Goal: Information Seeking & Learning: Check status

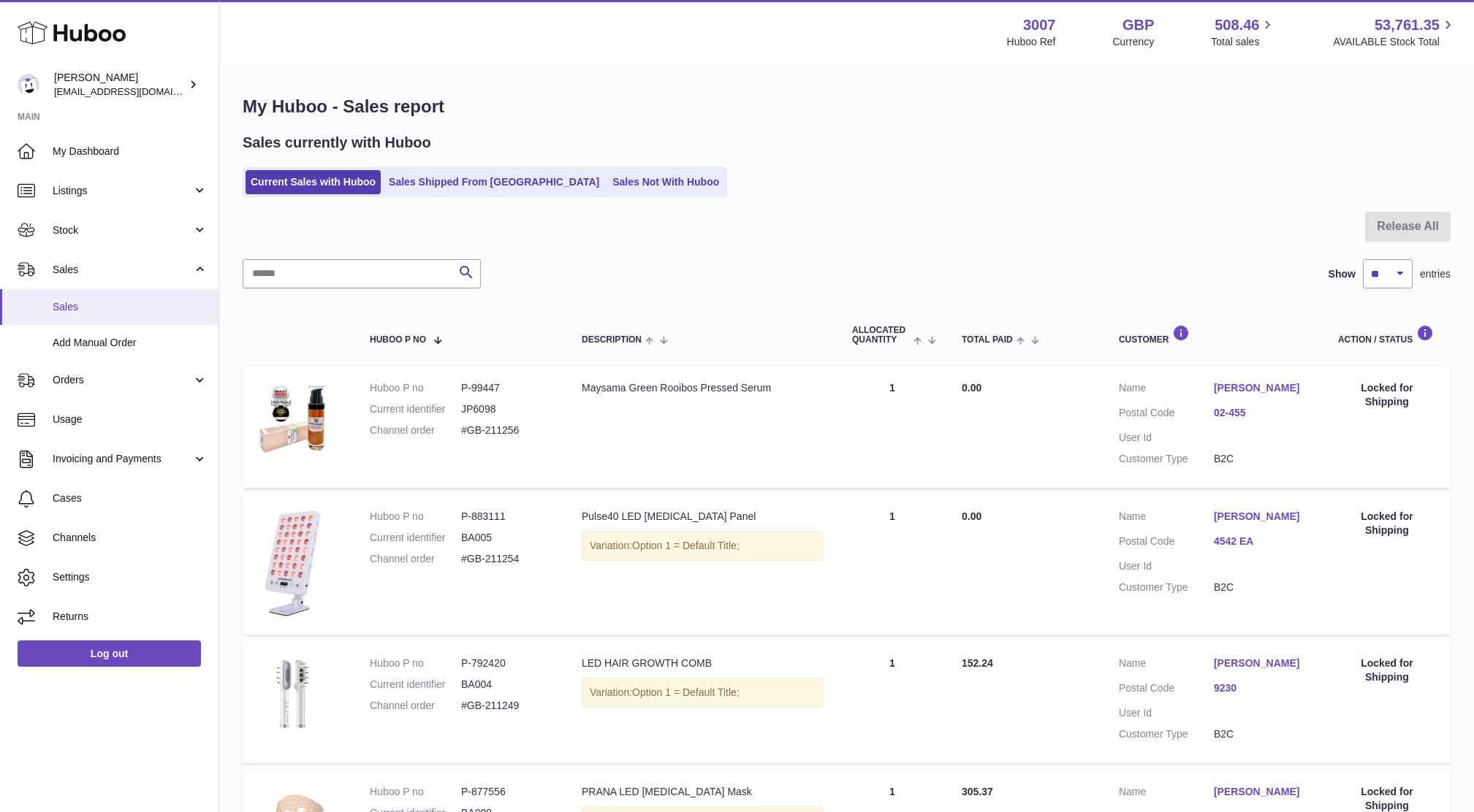
click at [71, 311] on span "Sales" at bounding box center [130, 307] width 155 height 14
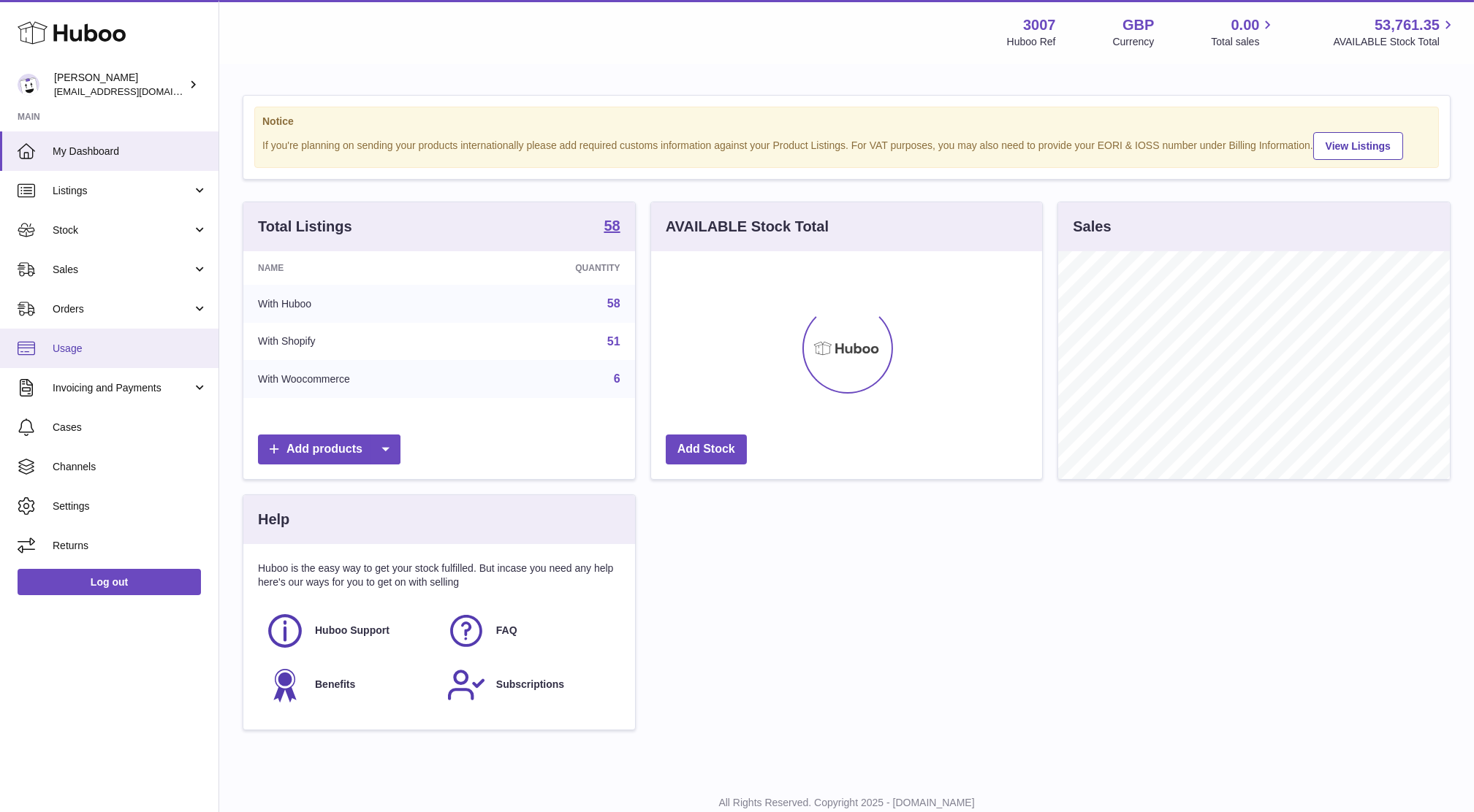
scroll to position [227, 391]
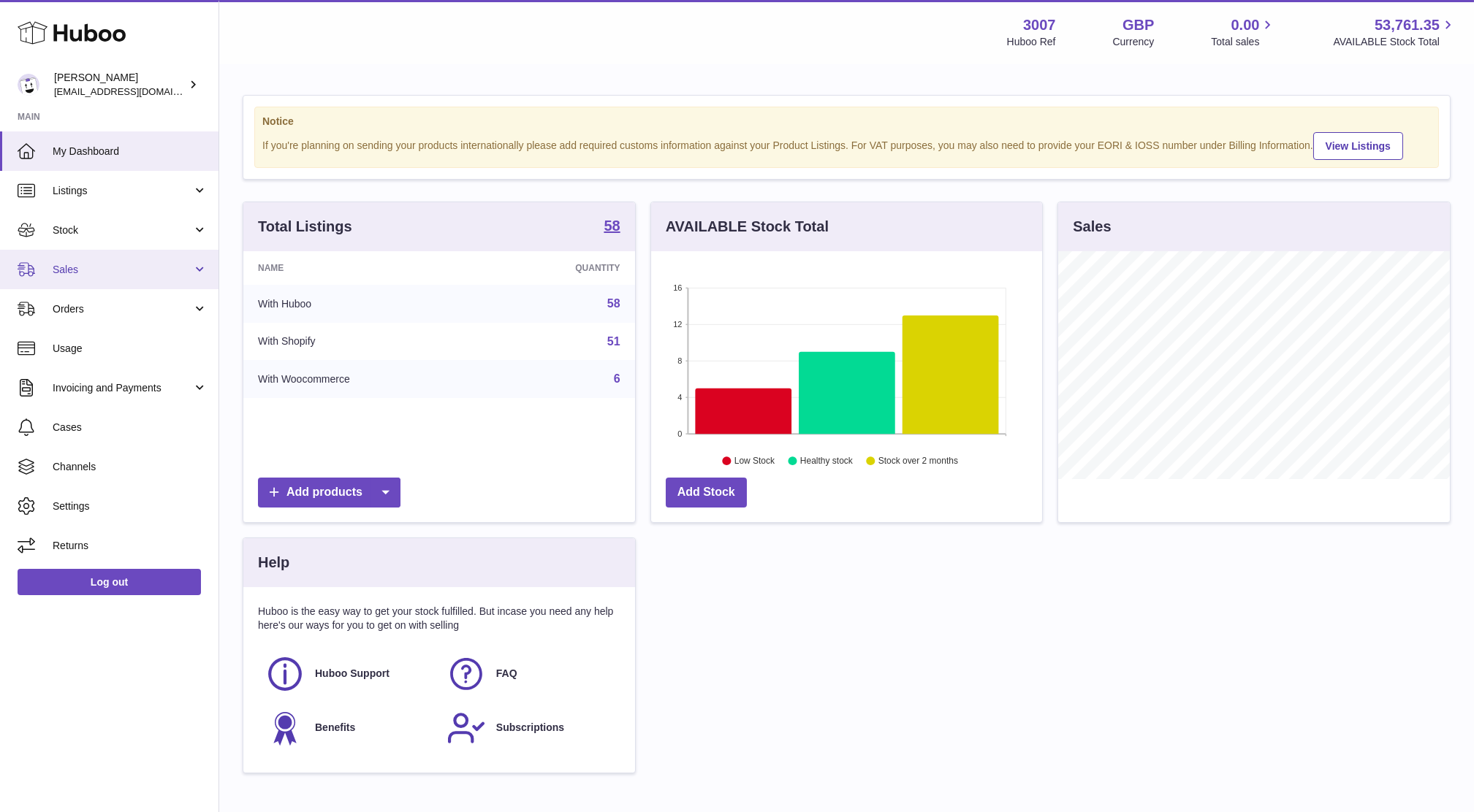
click at [89, 272] on span "Sales" at bounding box center [123, 270] width 140 height 14
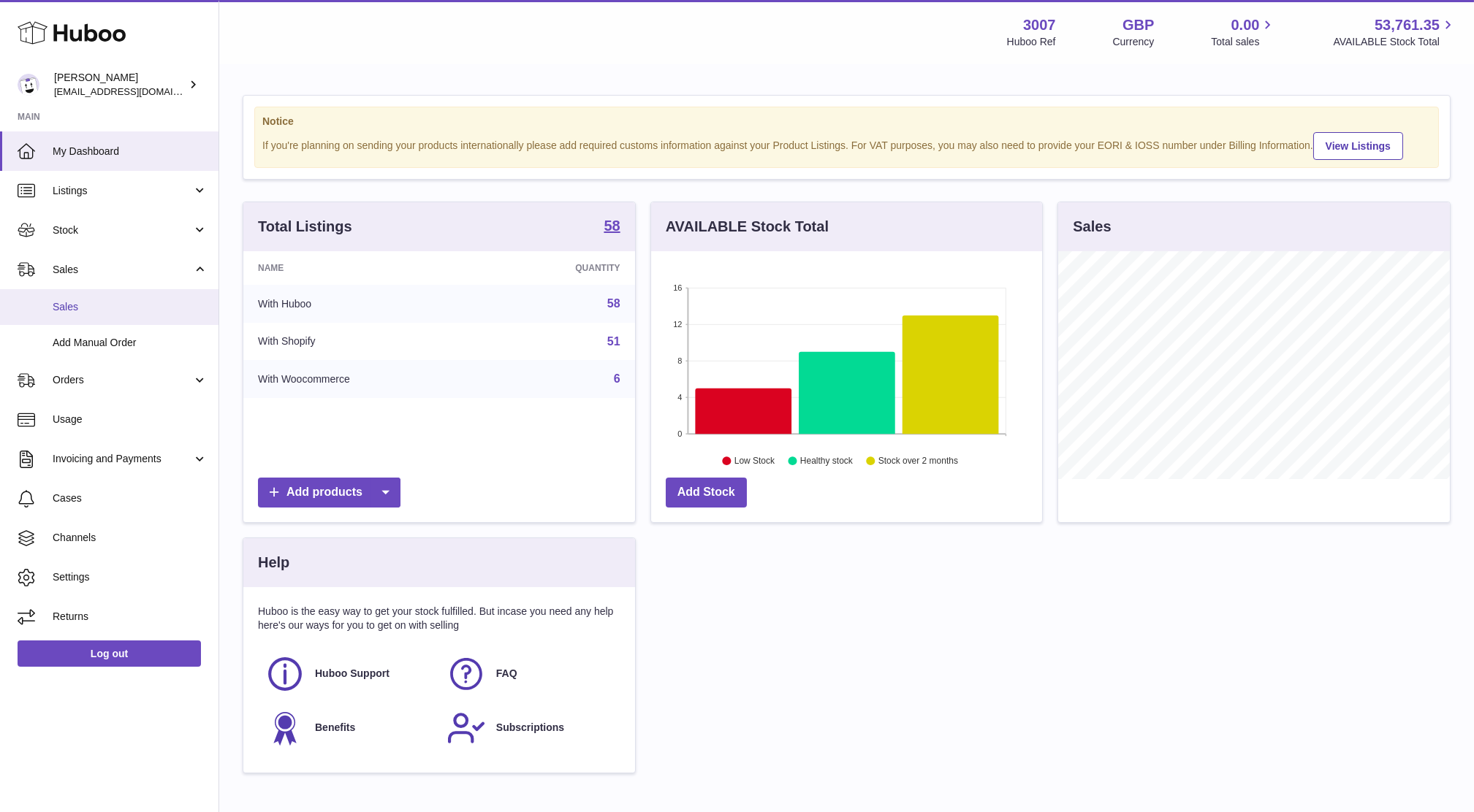
click at [98, 312] on span "Sales" at bounding box center [130, 307] width 155 height 14
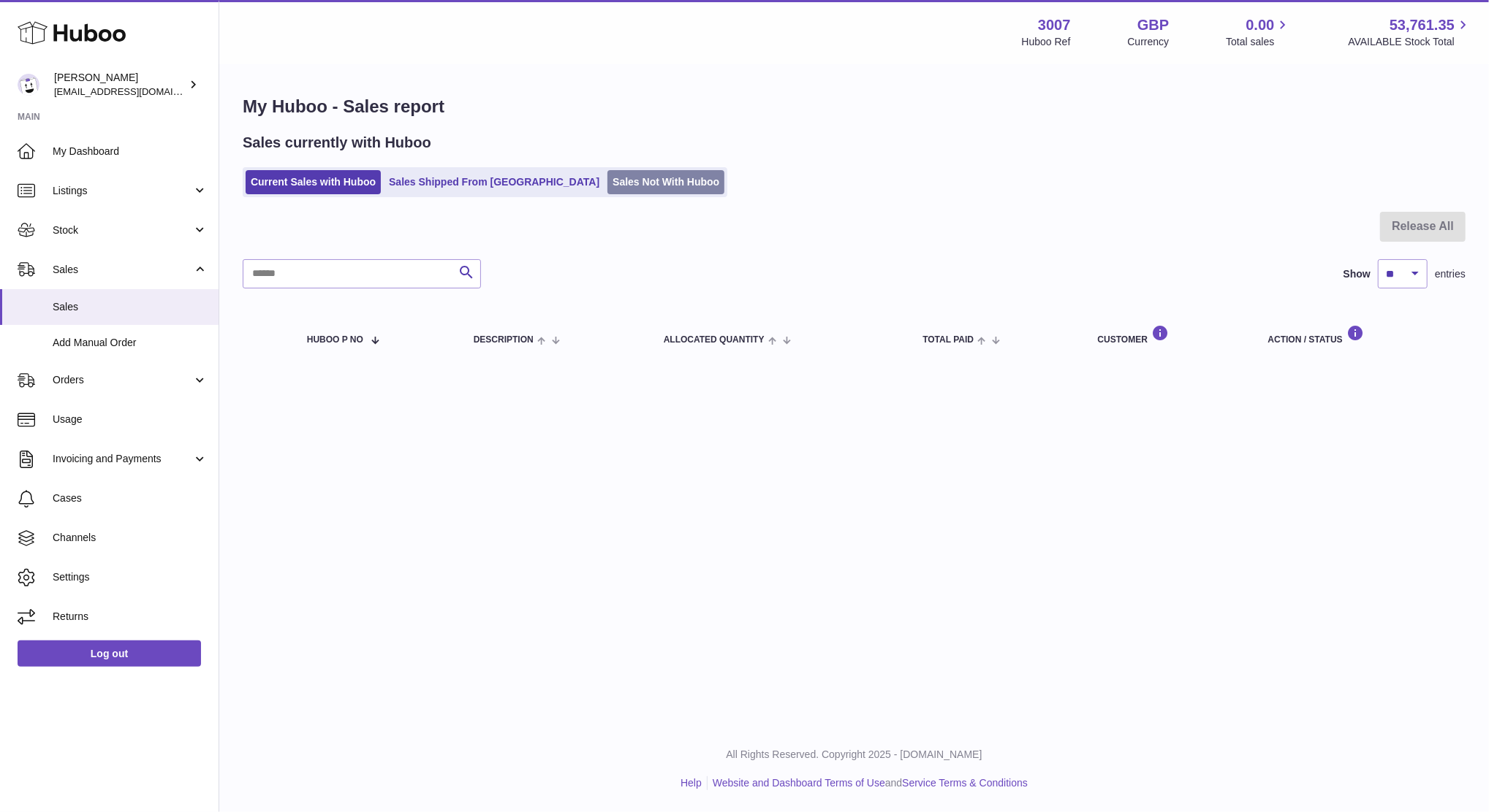
click at [607, 187] on link "Sales Not With Huboo" at bounding box center [666, 182] width 117 height 24
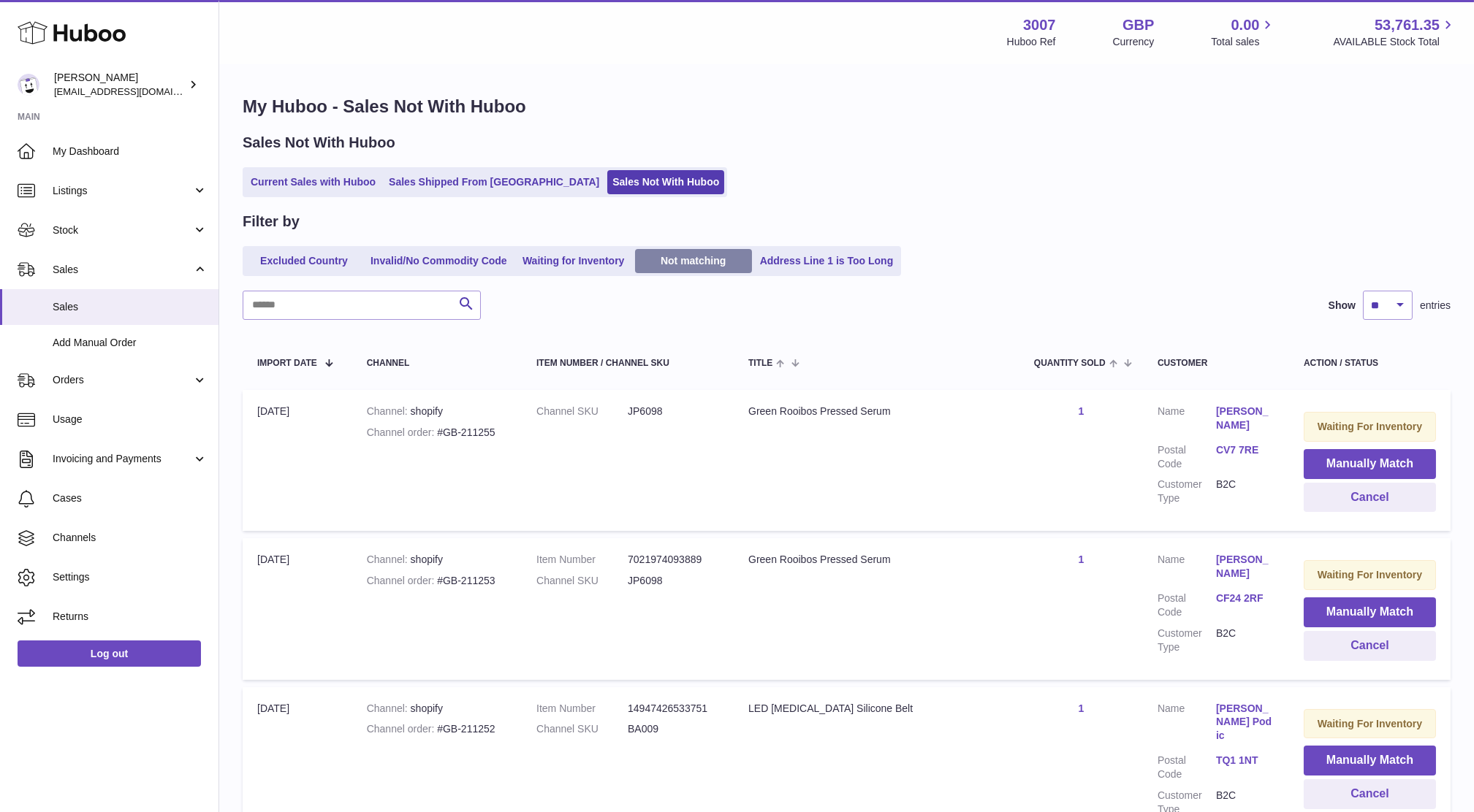
click at [698, 270] on link "Not matching" at bounding box center [694, 261] width 117 height 24
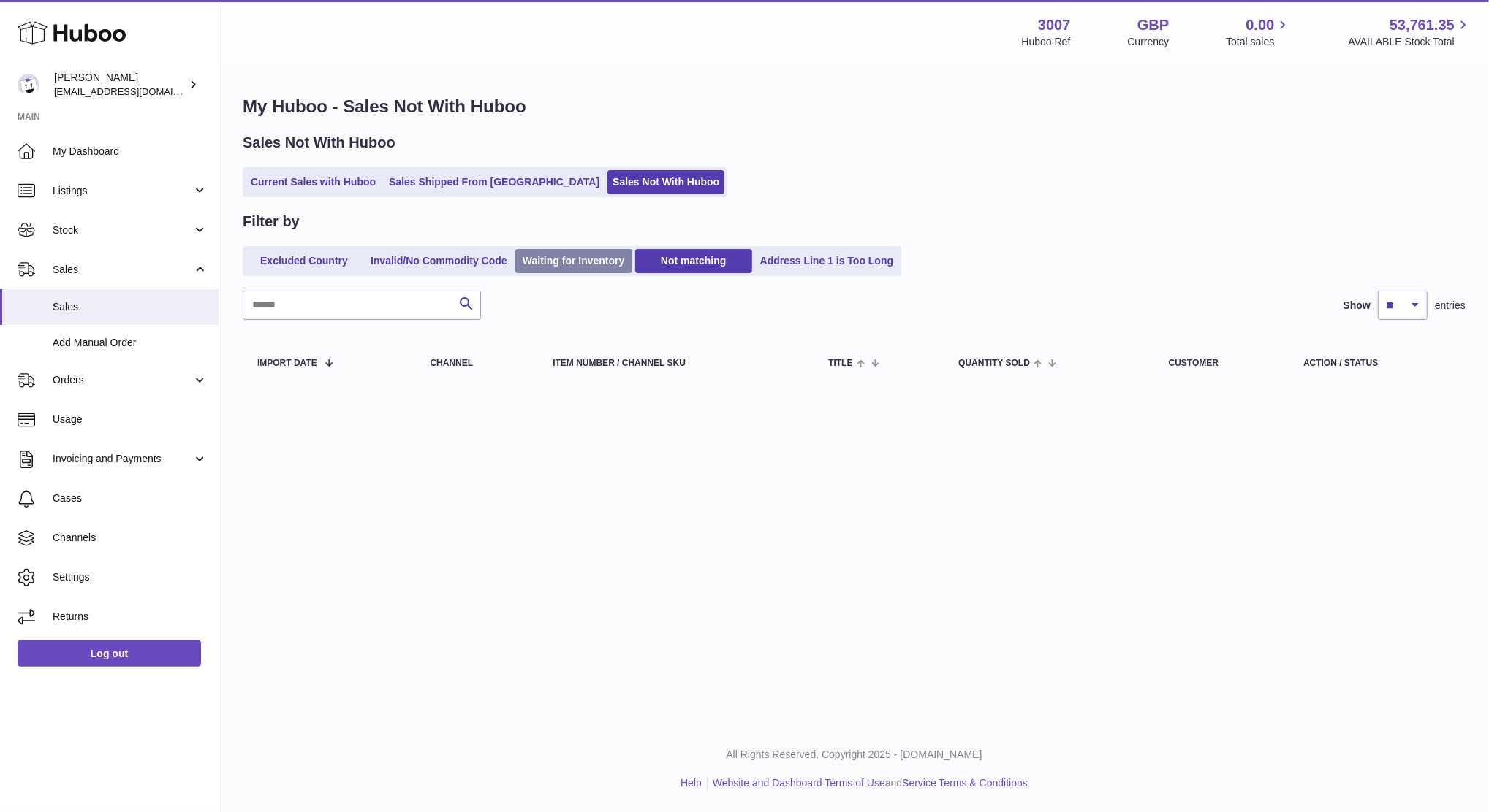
click at [579, 266] on link "Waiting for Inventory" at bounding box center [573, 261] width 117 height 24
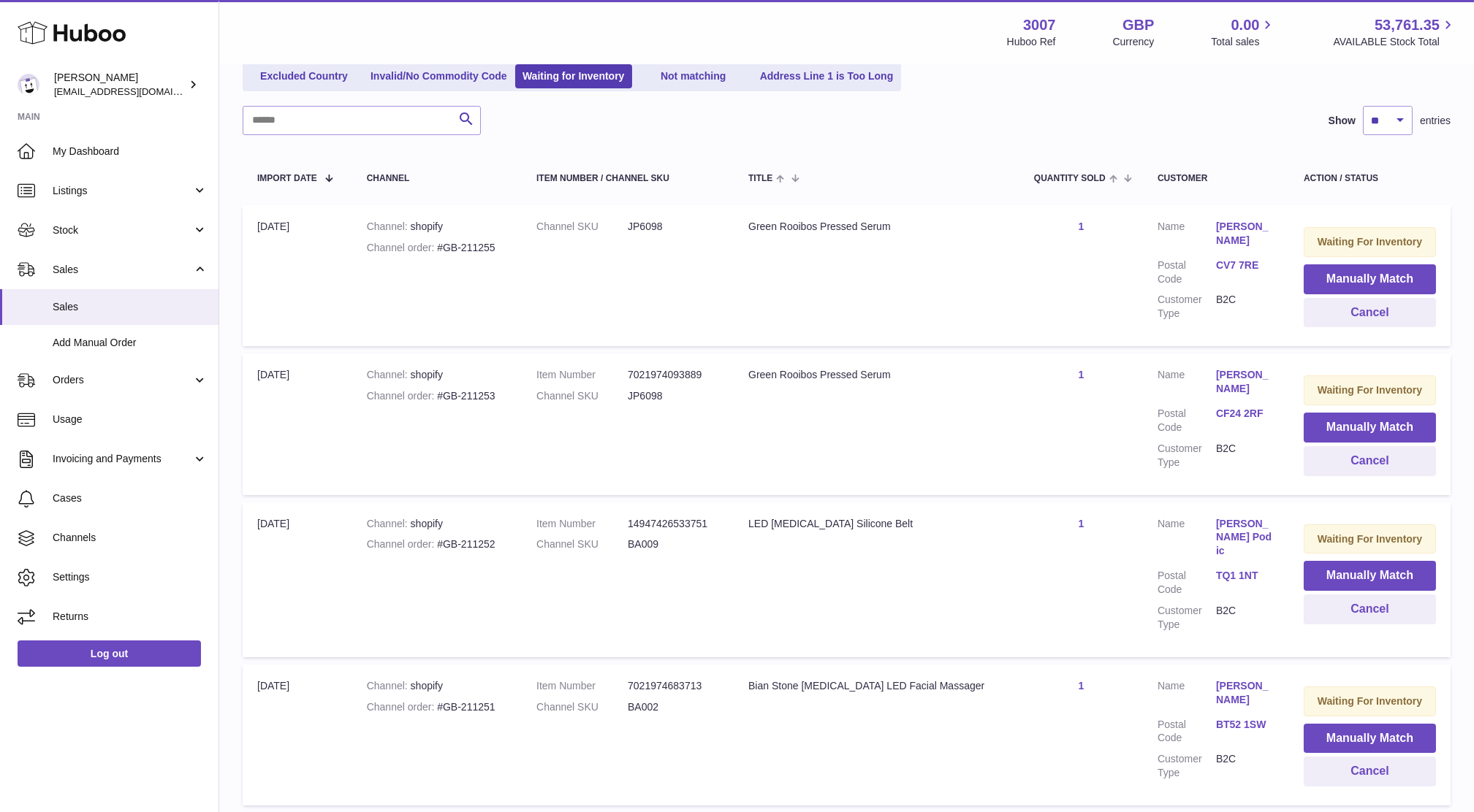
scroll to position [194, 0]
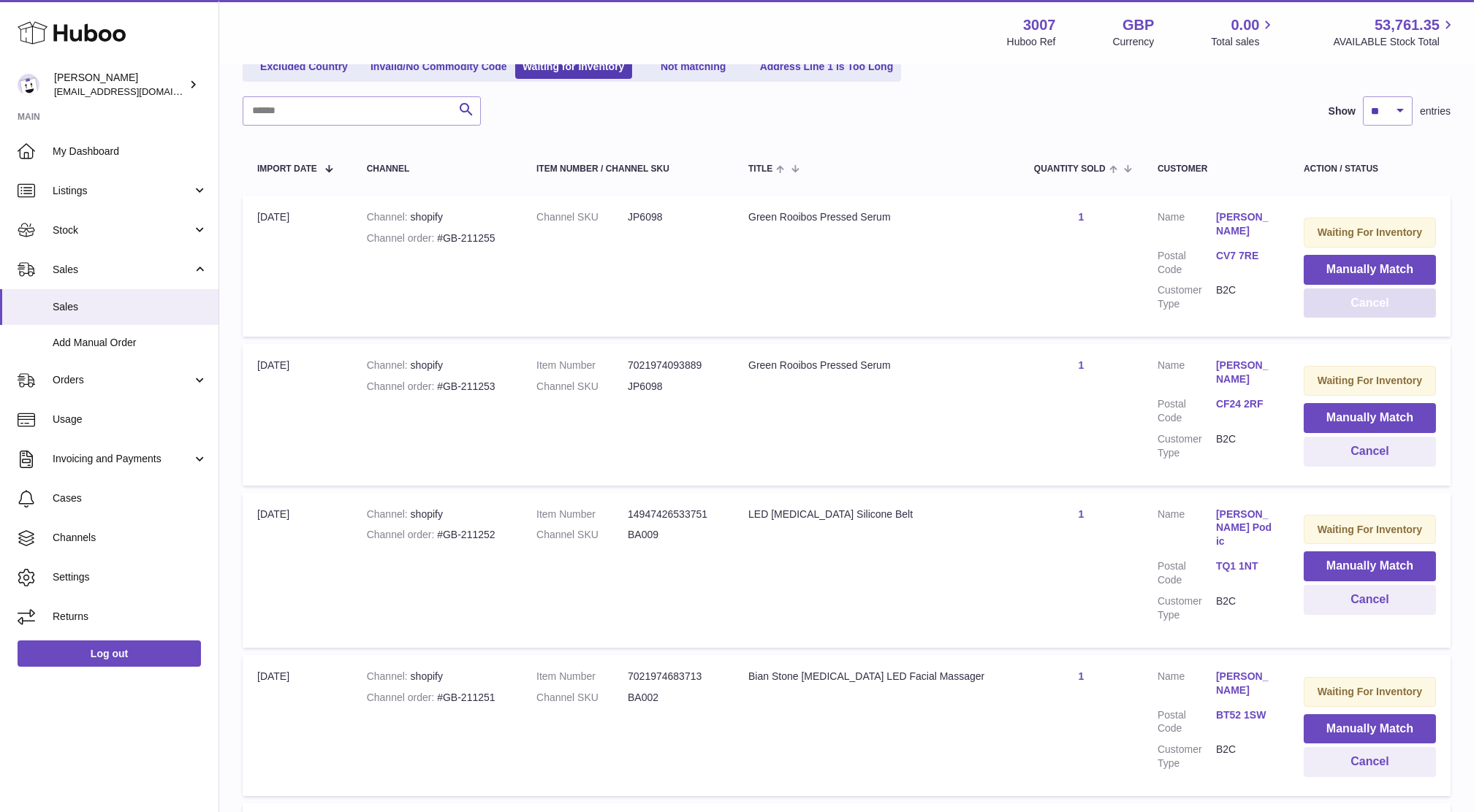
click at [1343, 308] on button "Cancel" at bounding box center [1370, 304] width 132 height 30
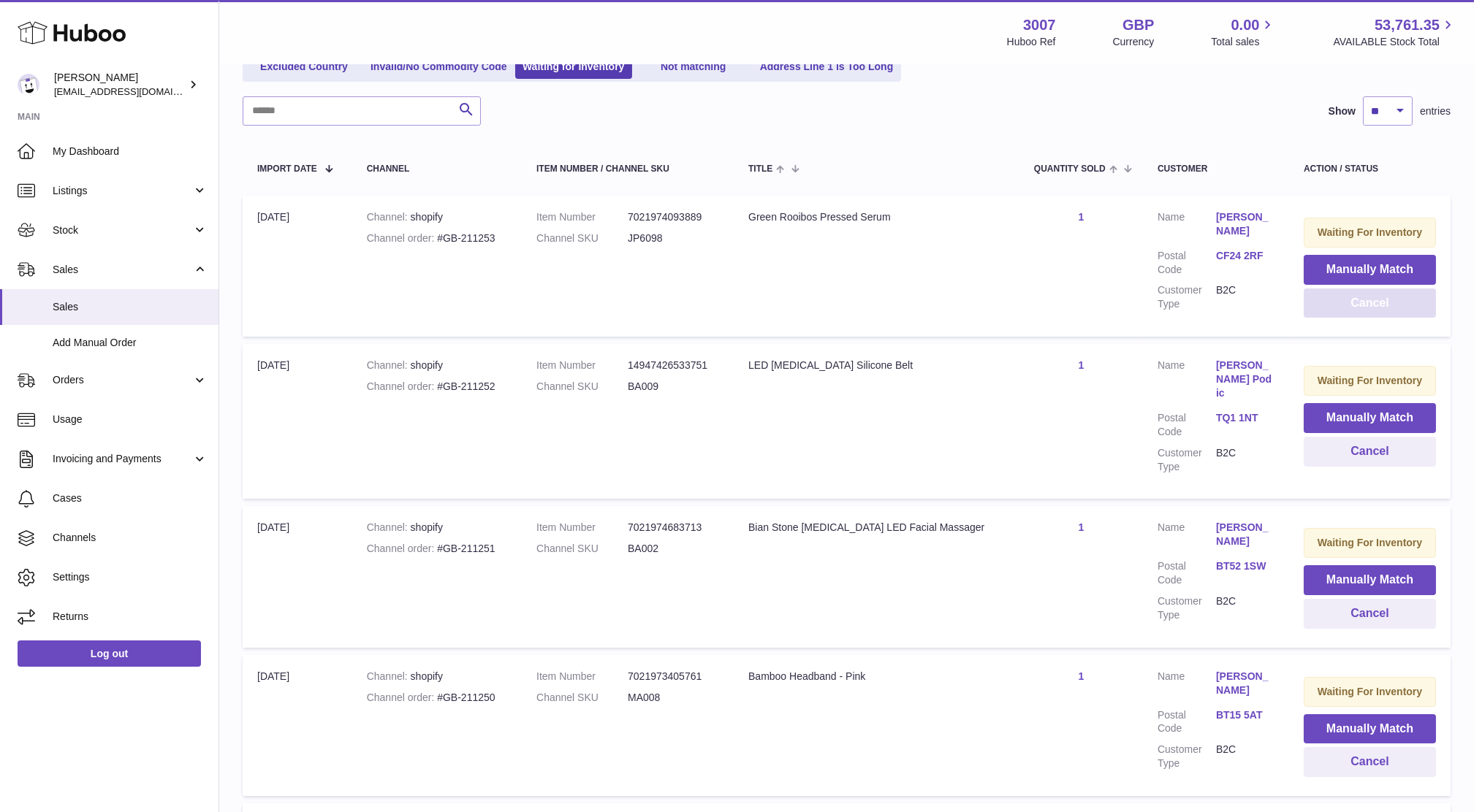
click at [1343, 308] on button "Cancel" at bounding box center [1370, 304] width 132 height 30
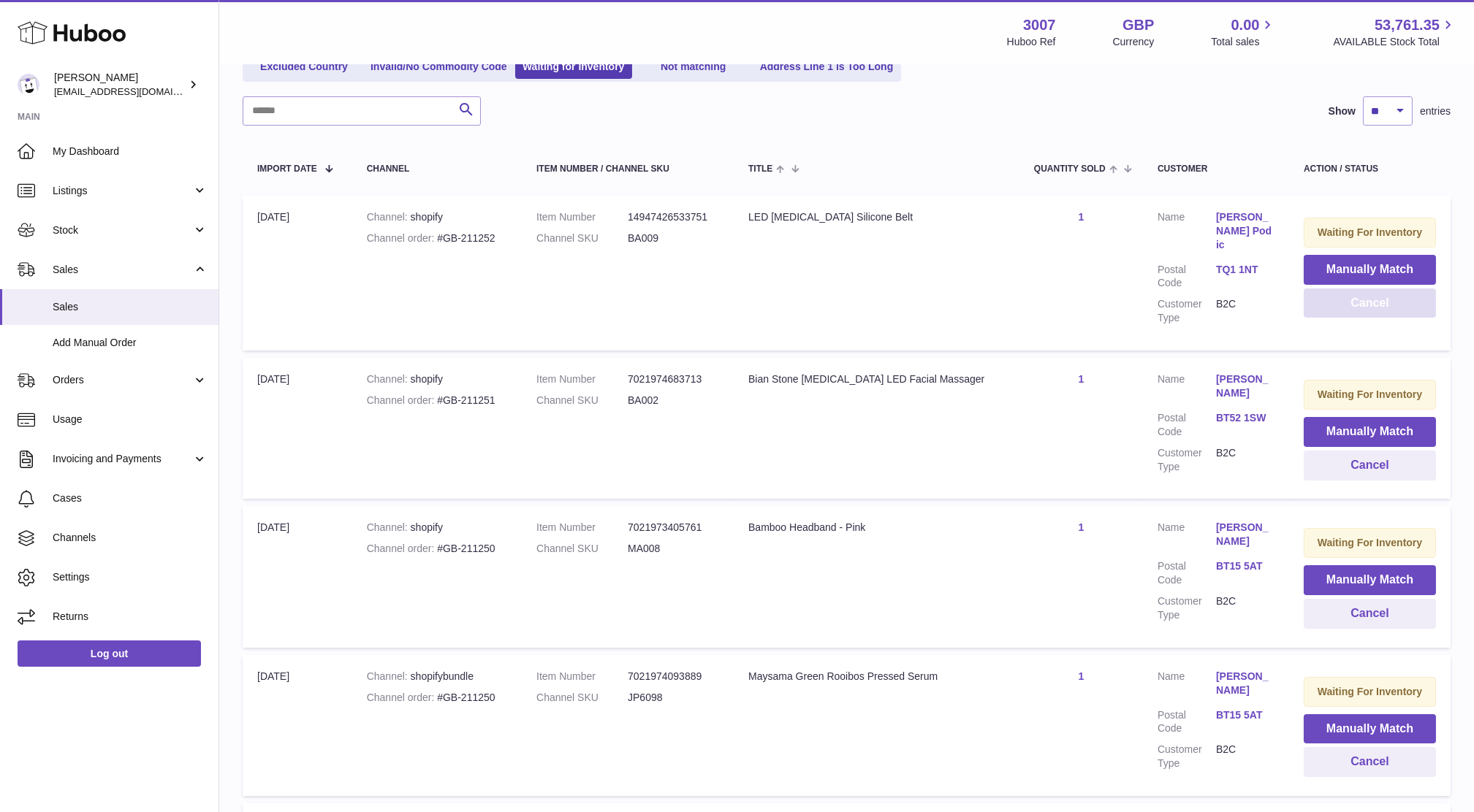
click at [1312, 304] on button "Cancel" at bounding box center [1370, 304] width 132 height 30
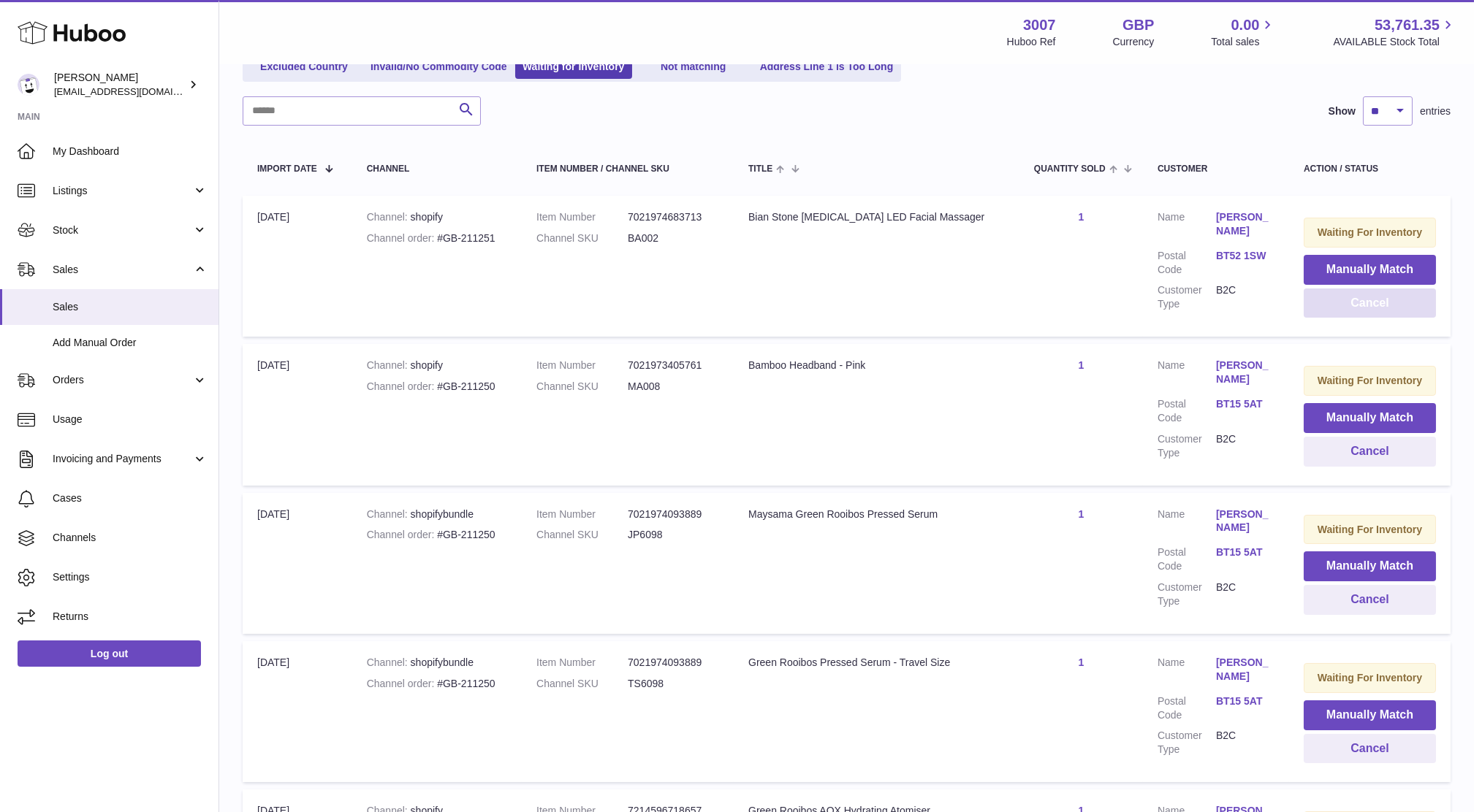
click at [1312, 304] on button "Cancel" at bounding box center [1370, 304] width 132 height 30
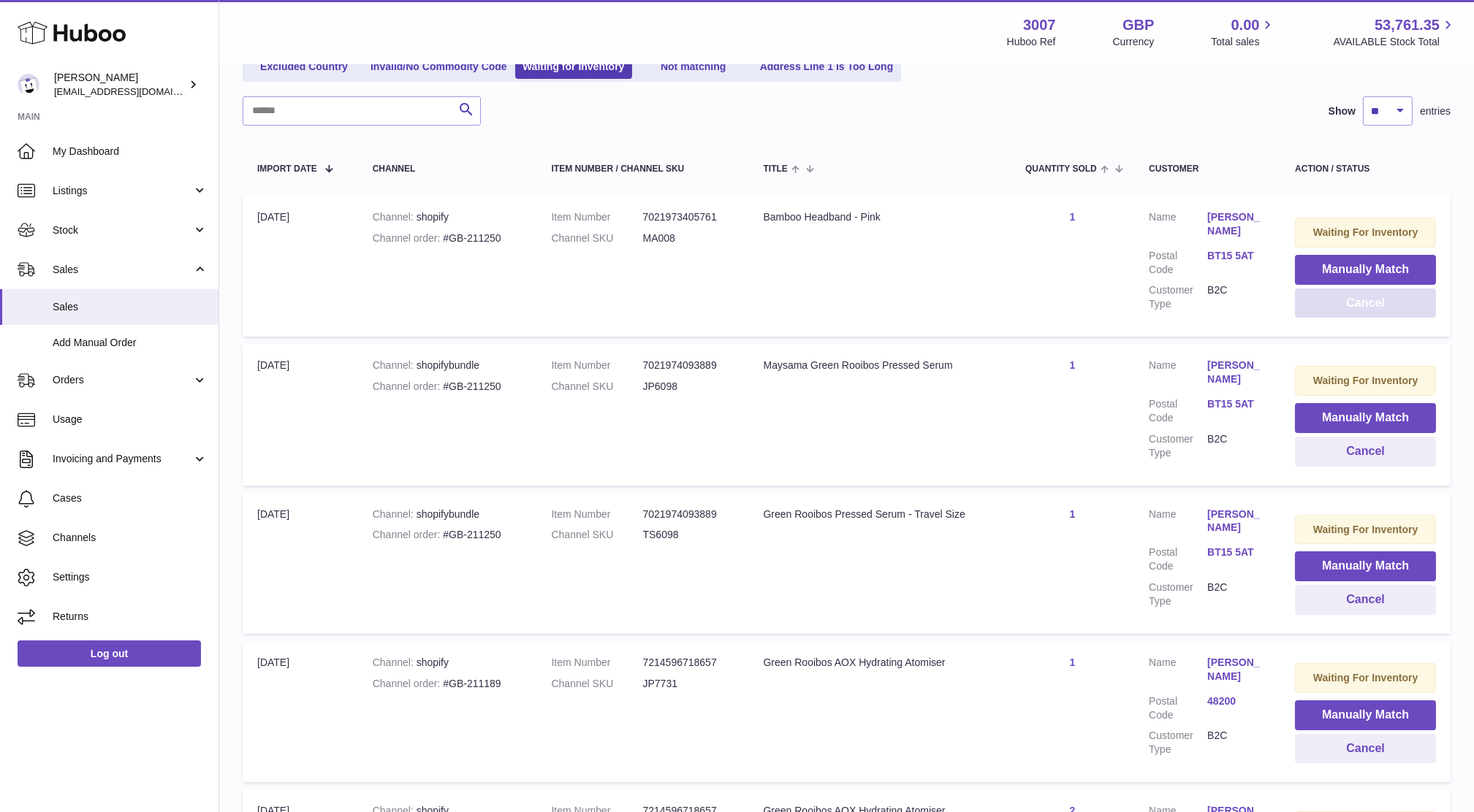
click at [1312, 304] on button "Cancel" at bounding box center [1366, 304] width 141 height 30
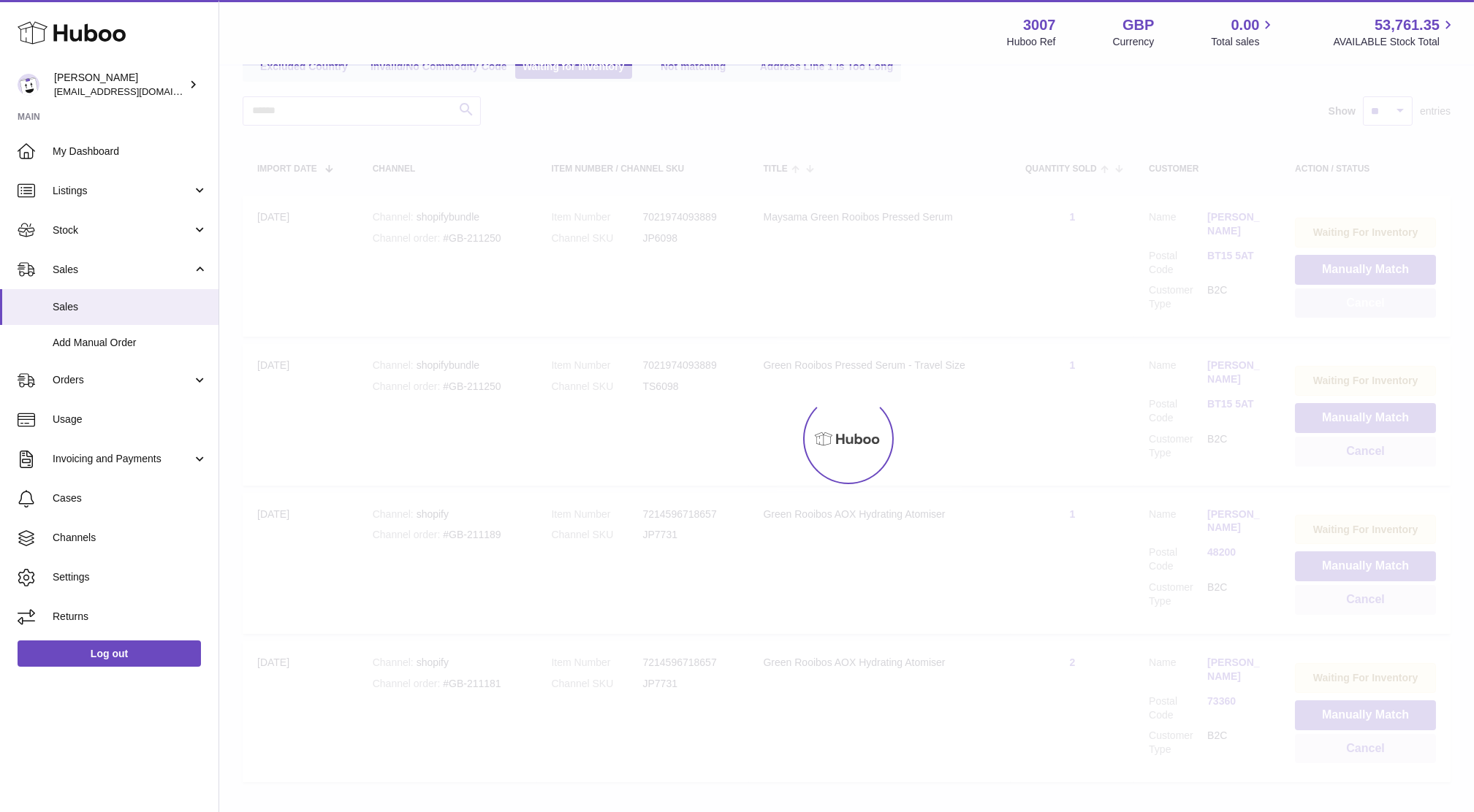
scroll to position [137, 0]
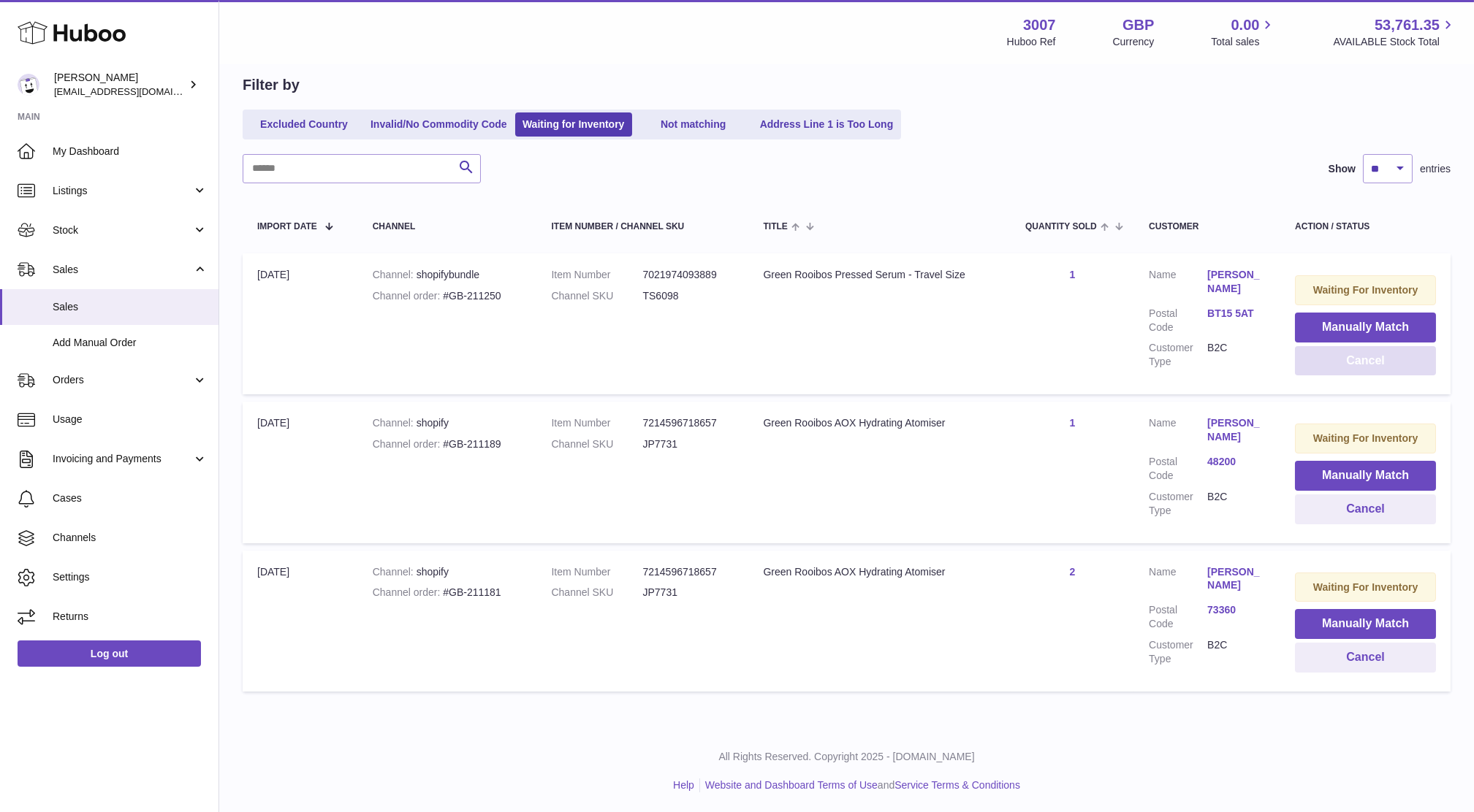
click at [1352, 359] on button "Cancel" at bounding box center [1366, 361] width 141 height 30
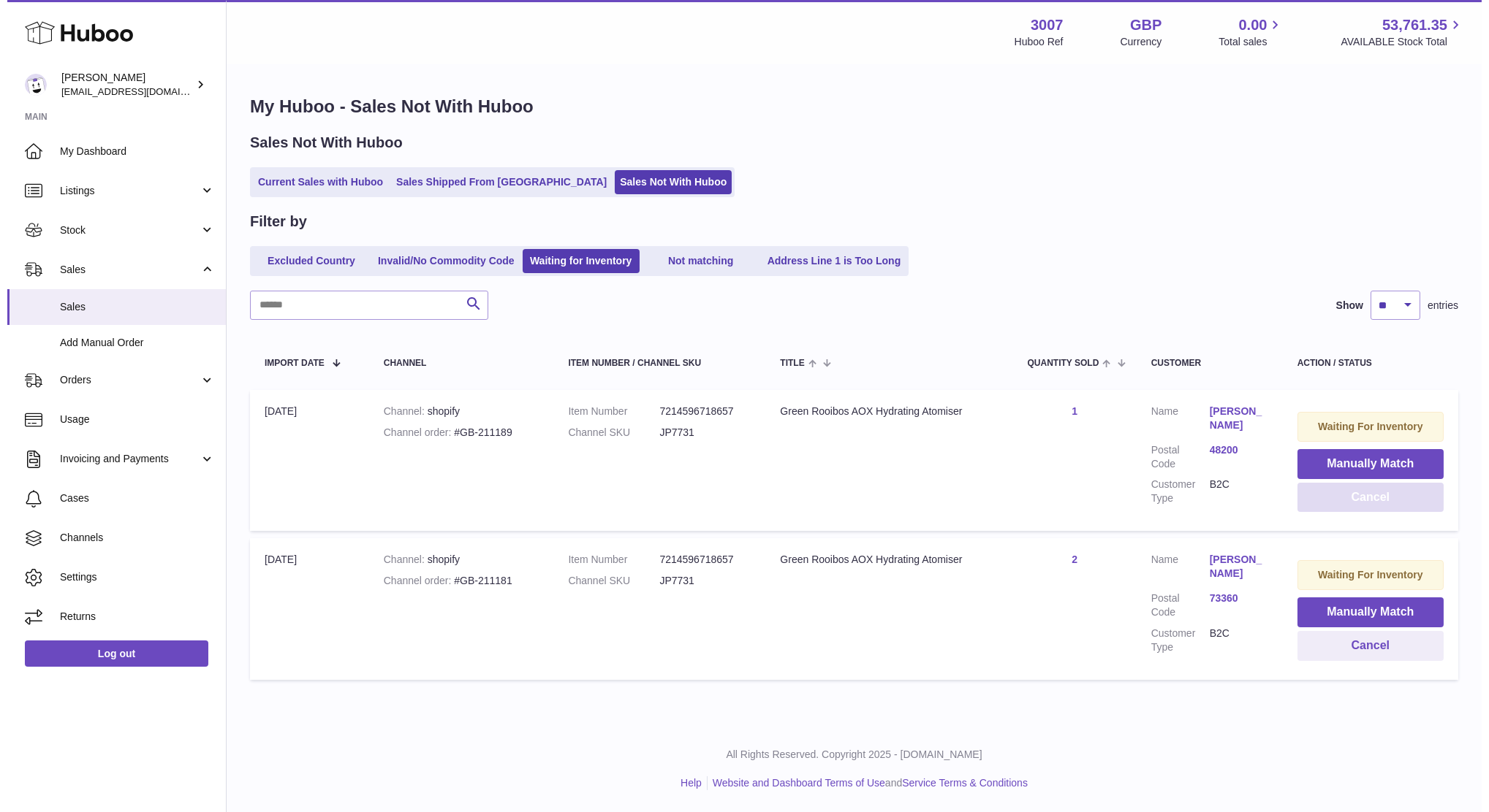
scroll to position [0, 0]
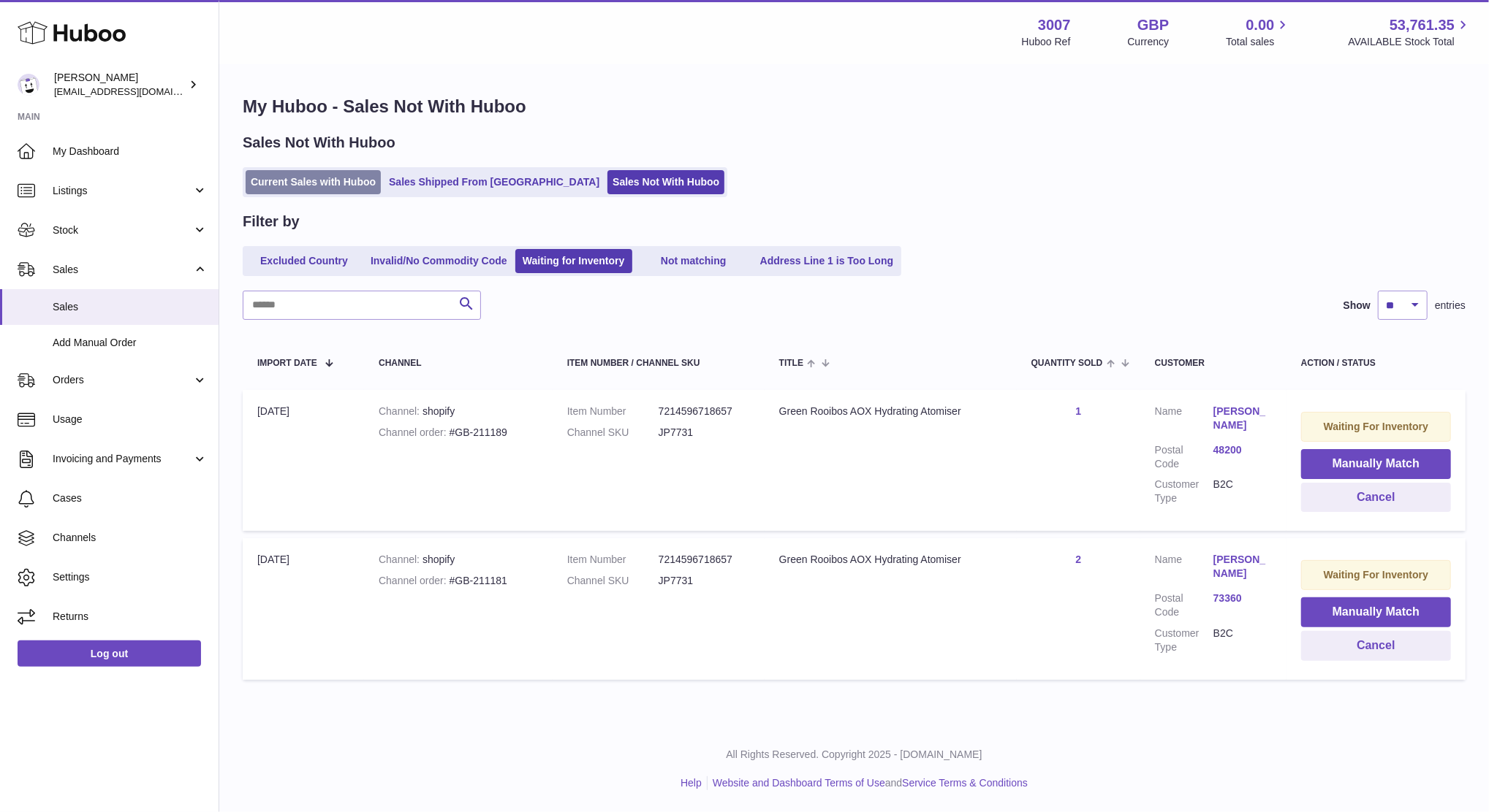
click at [293, 186] on link "Current Sales with Huboo" at bounding box center [313, 182] width 135 height 24
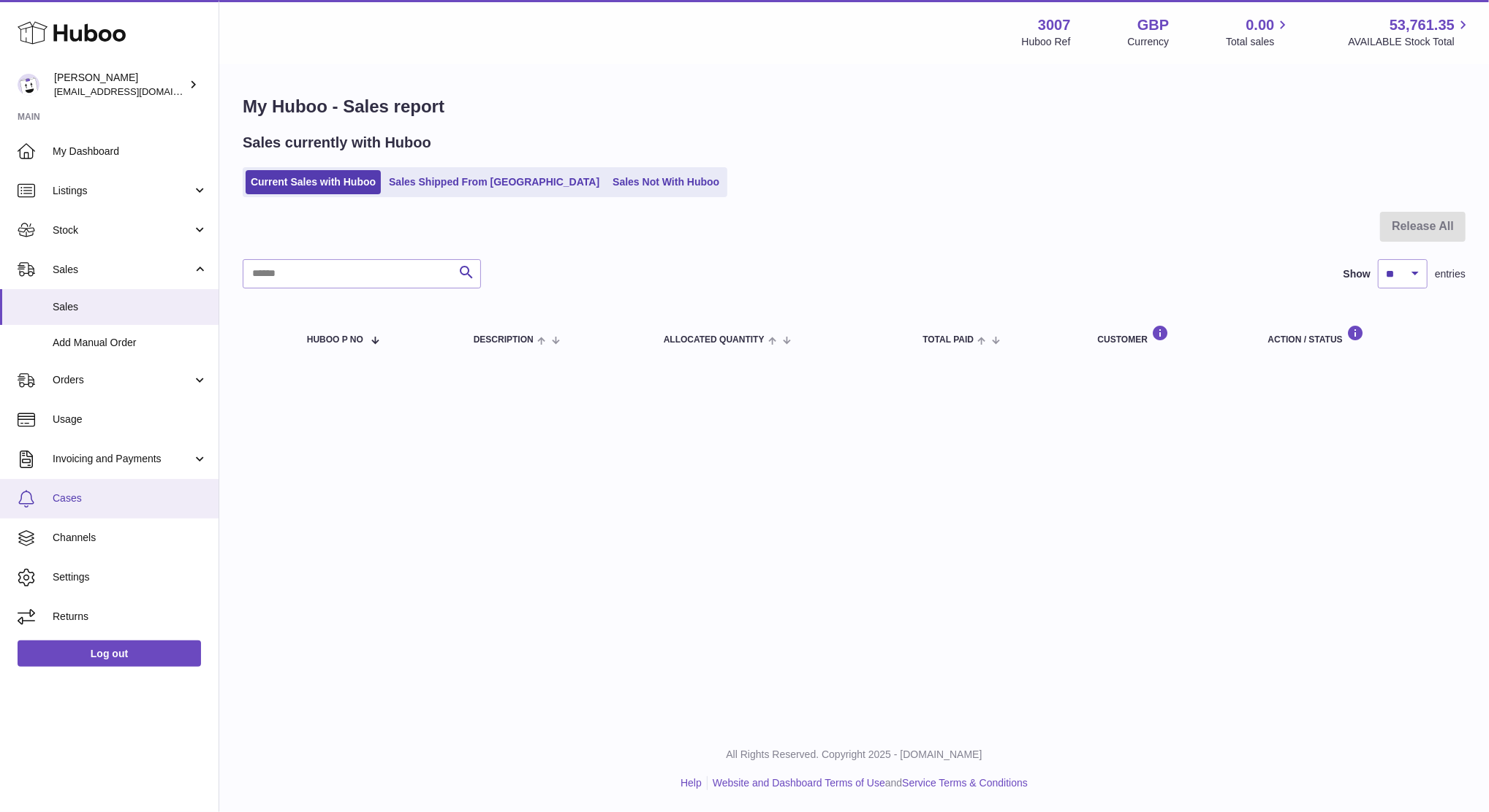
click at [92, 503] on span "Cases" at bounding box center [130, 498] width 155 height 14
click at [68, 308] on span "Sales" at bounding box center [130, 307] width 155 height 14
click at [76, 235] on span "Stock" at bounding box center [123, 231] width 140 height 14
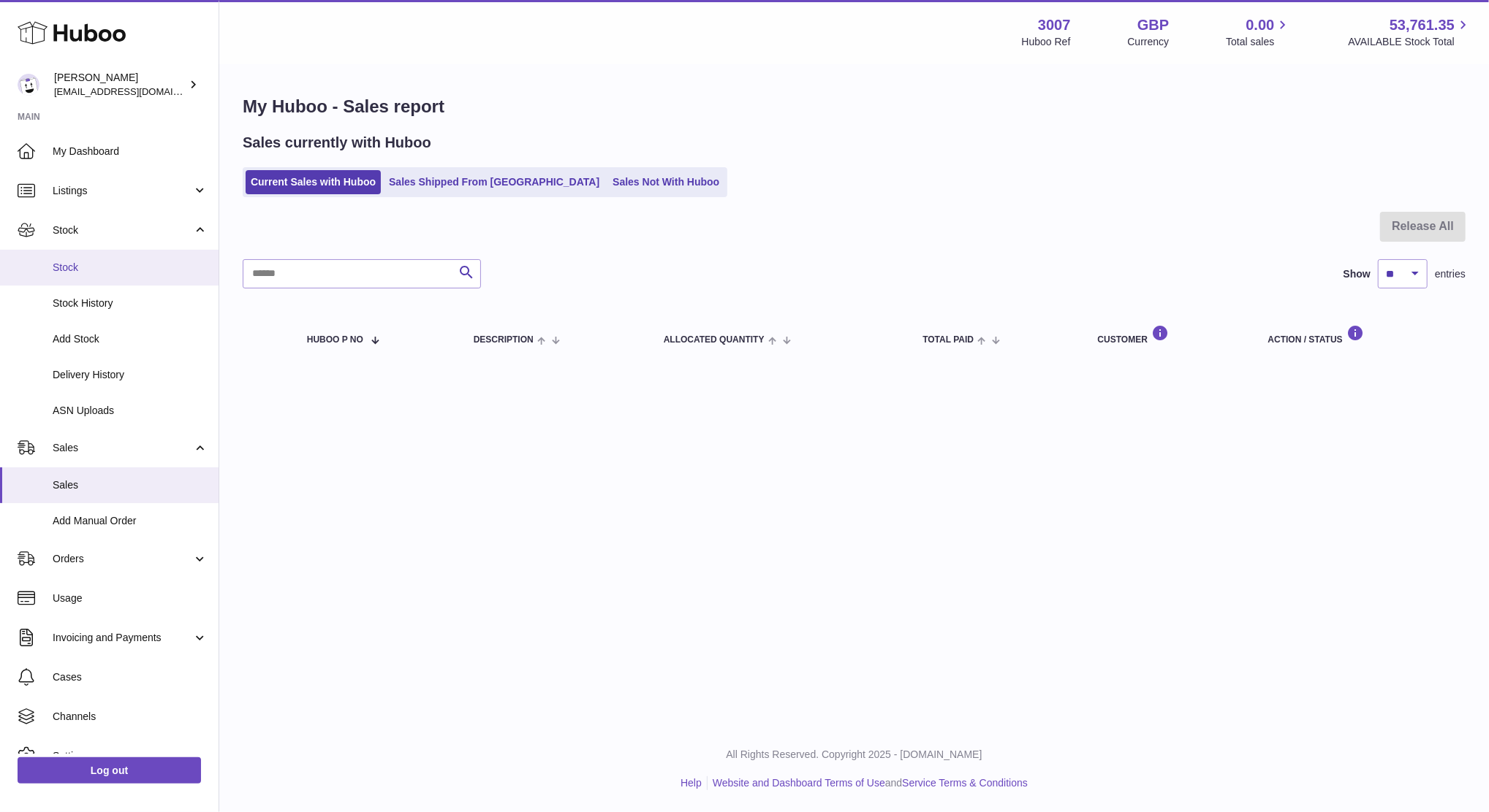
click at [78, 265] on span "Stock" at bounding box center [130, 268] width 155 height 14
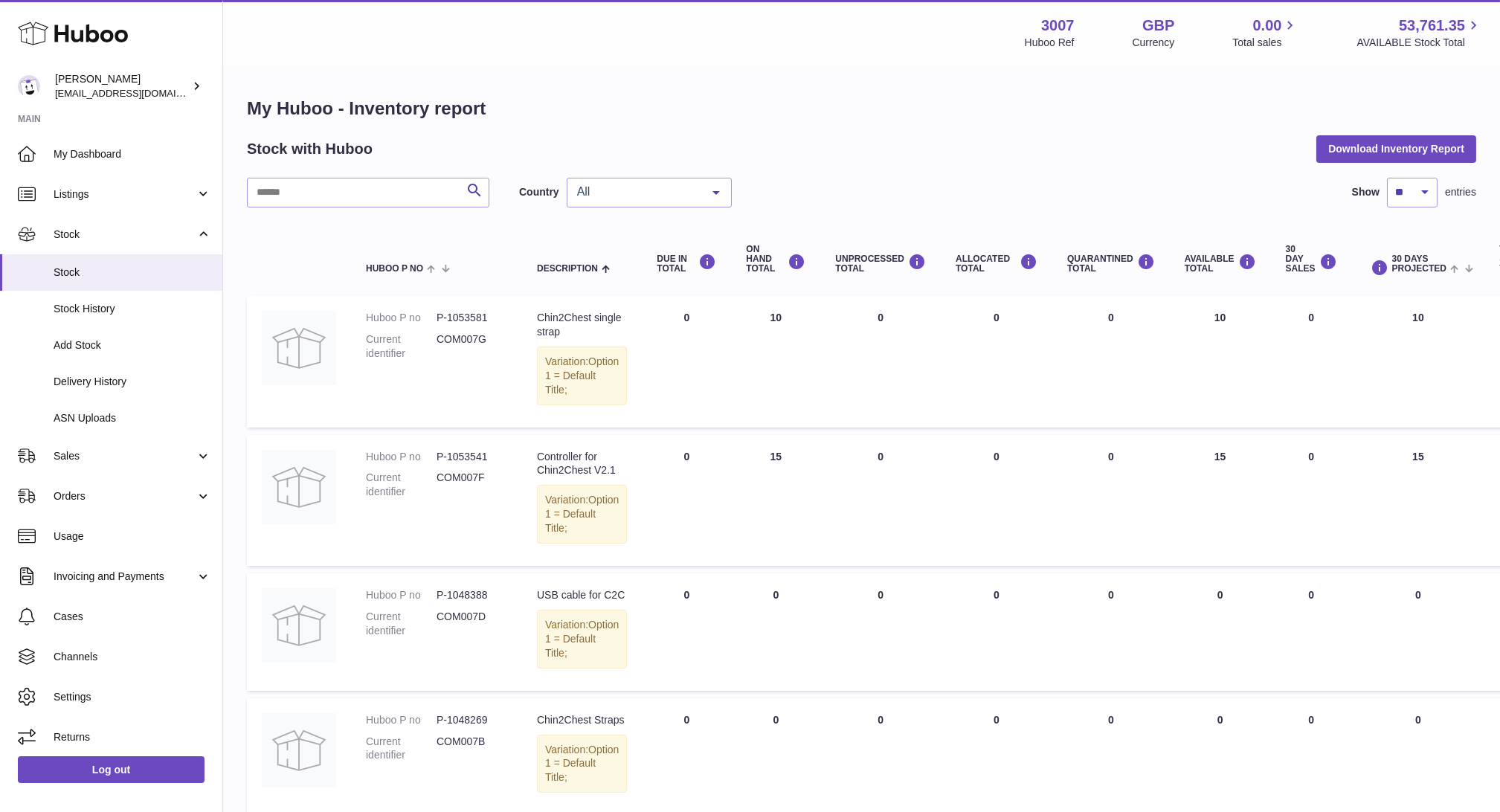
click at [605, 195] on span "All" at bounding box center [638, 191] width 128 height 15
click at [604, 271] on span "NL" at bounding box center [649, 282] width 164 height 30
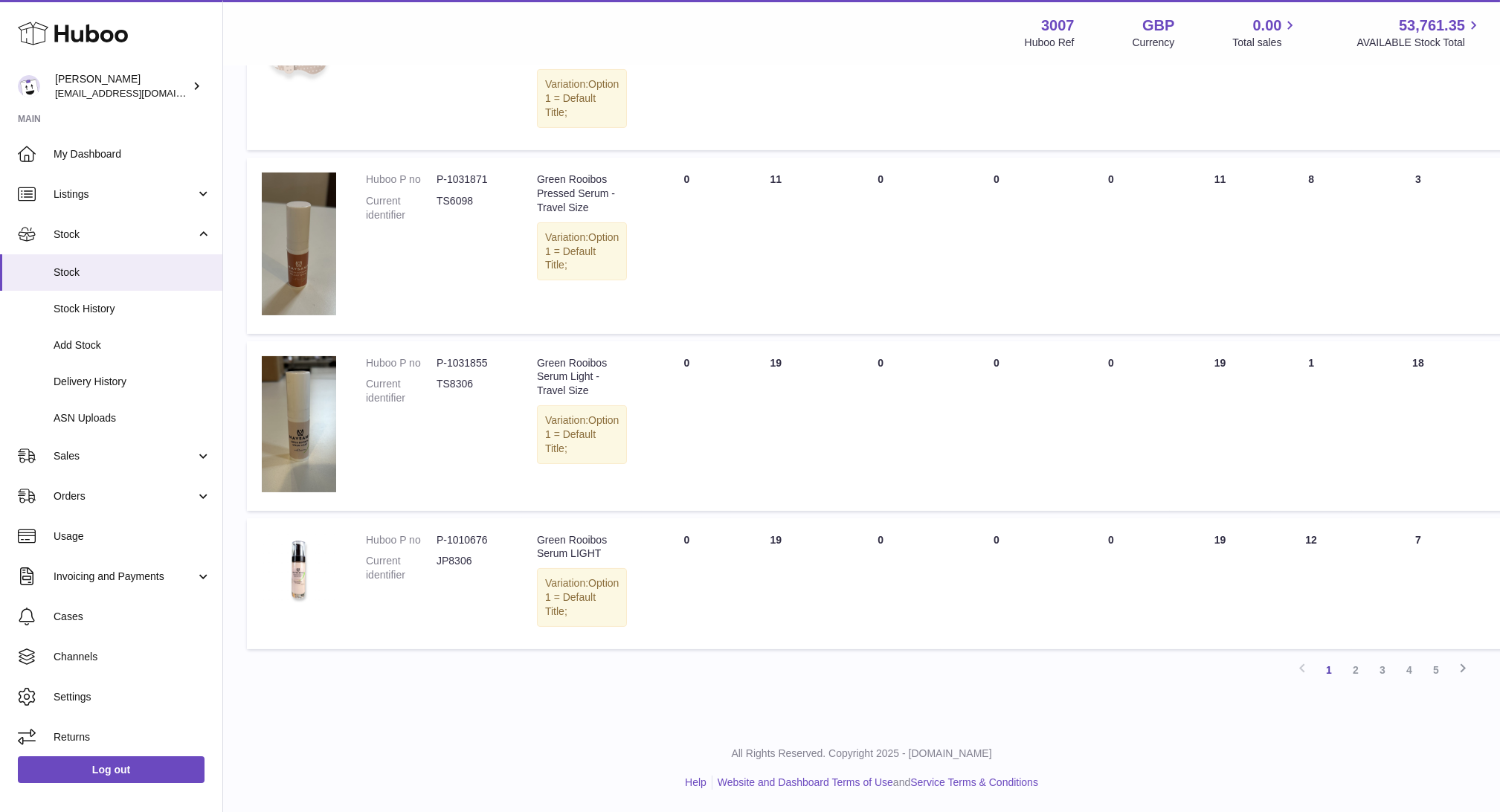
scroll to position [1203, 0]
click at [1437, 683] on link "5" at bounding box center [1436, 670] width 27 height 27
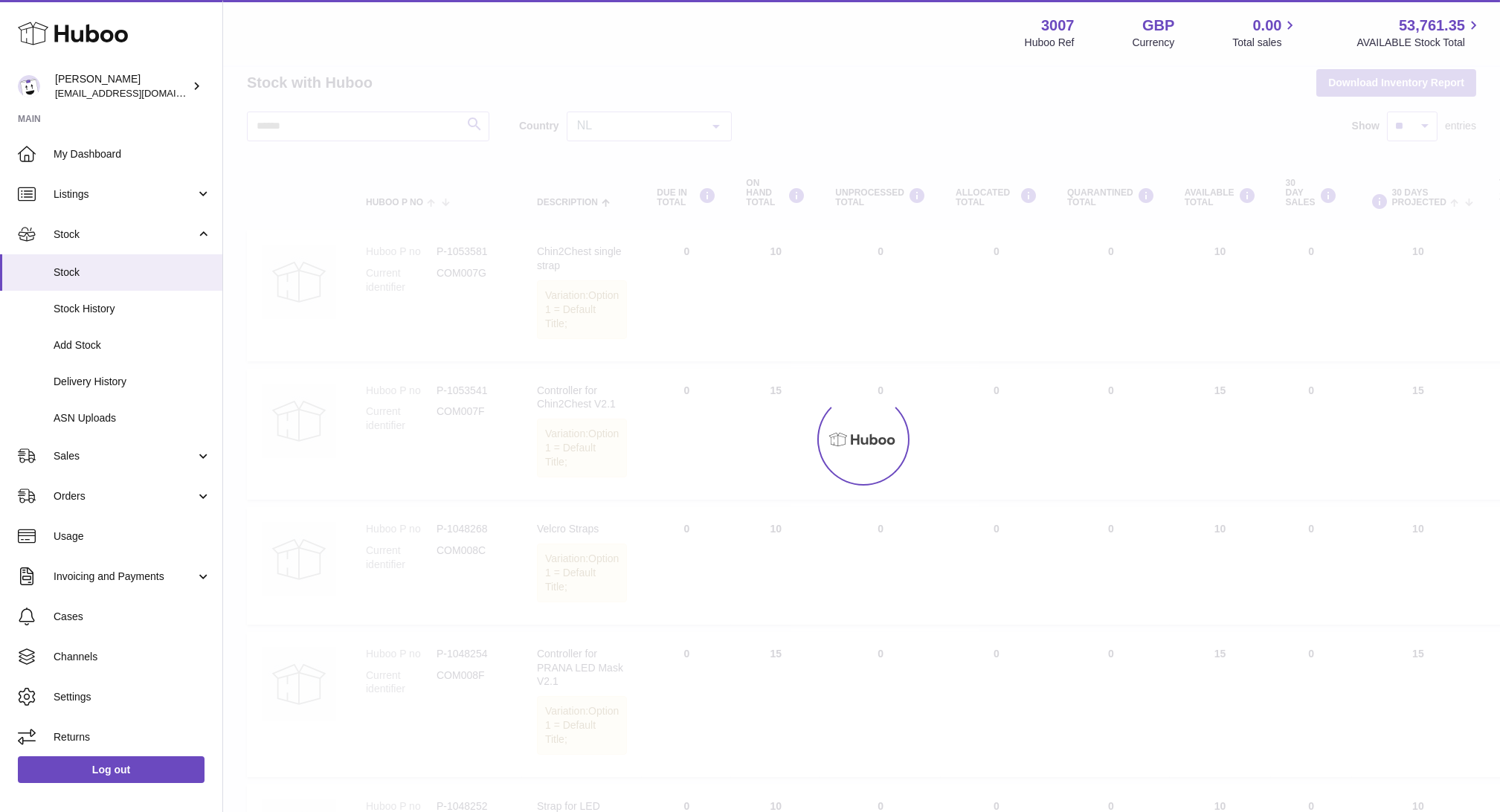
scroll to position [15, 0]
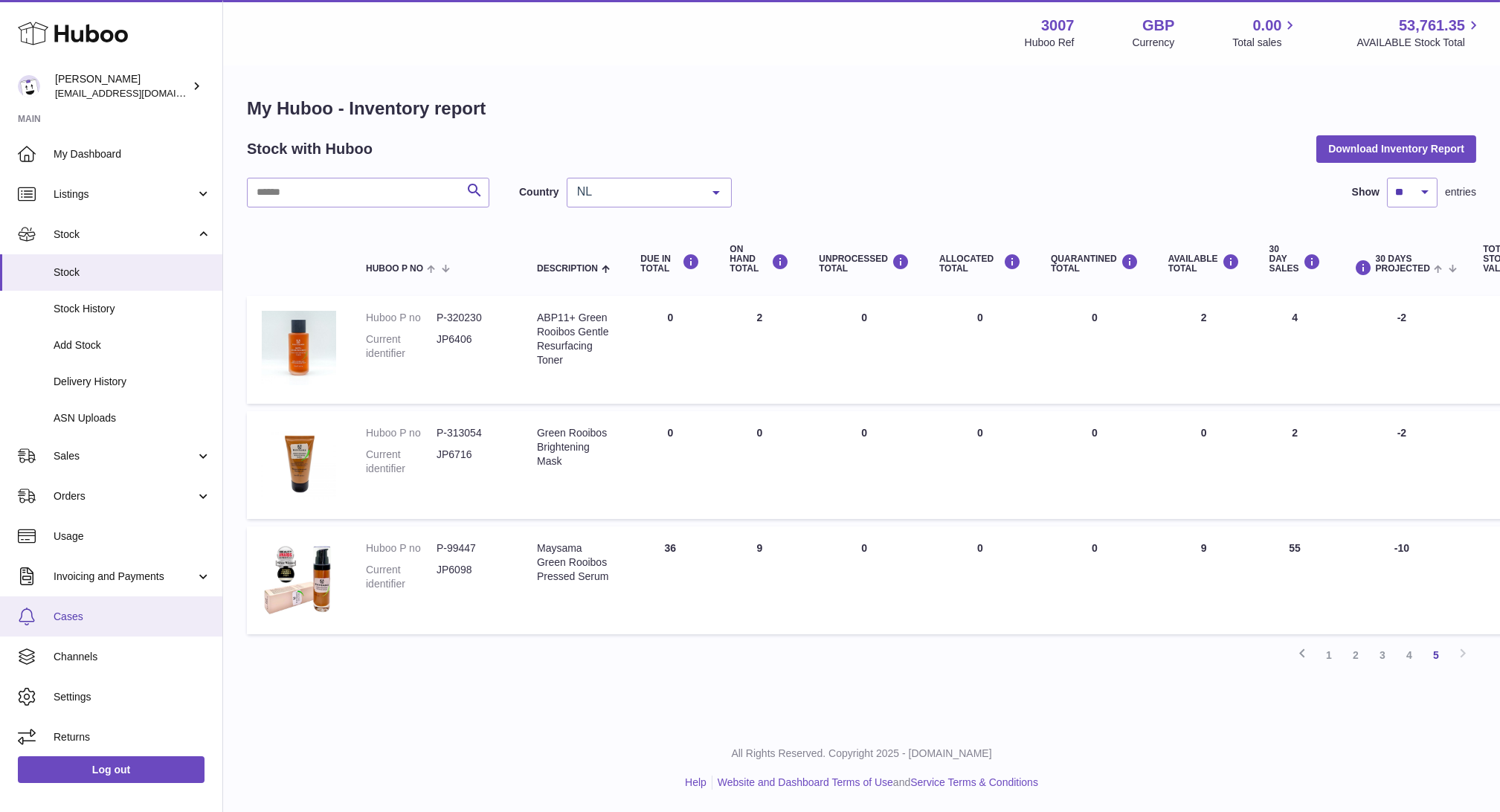
click at [66, 604] on link "Cases" at bounding box center [111, 616] width 222 height 40
